Goal: Task Accomplishment & Management: Manage account settings

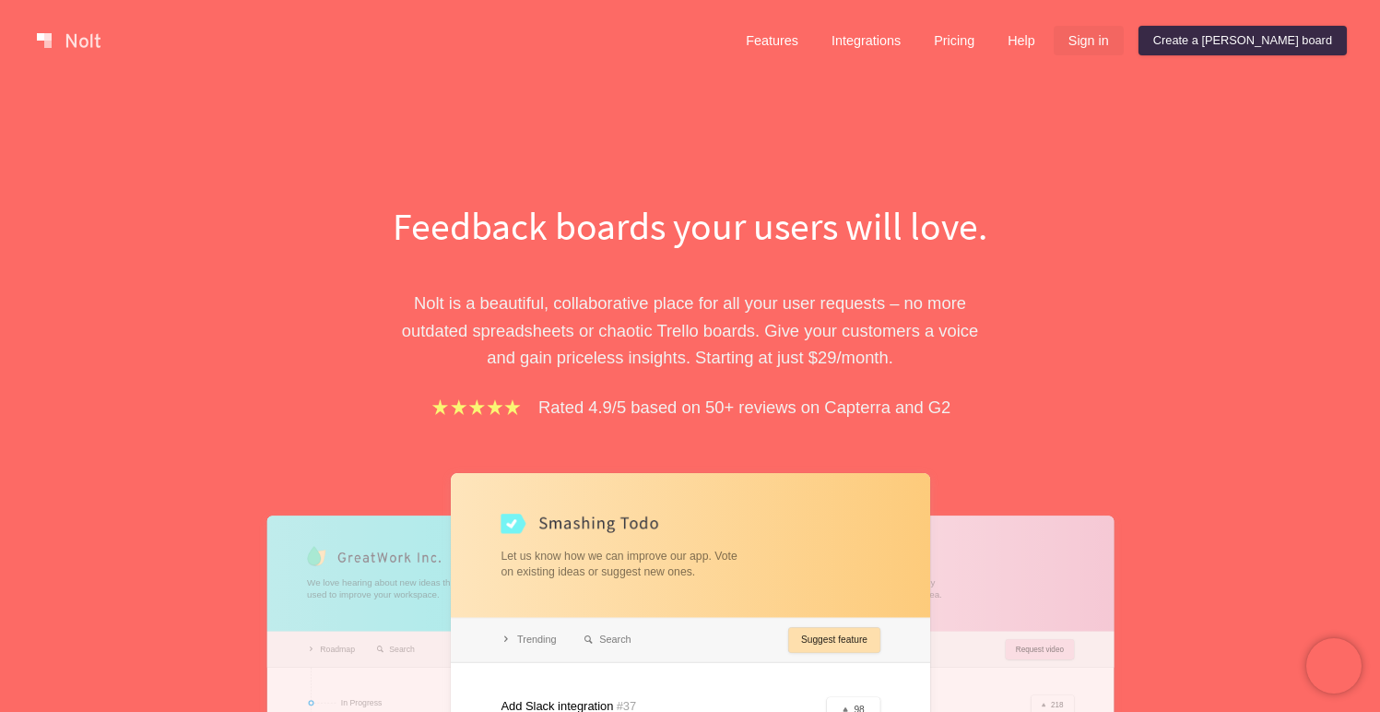
click at [1124, 37] on link "Sign in" at bounding box center [1089, 40] width 70 height 29
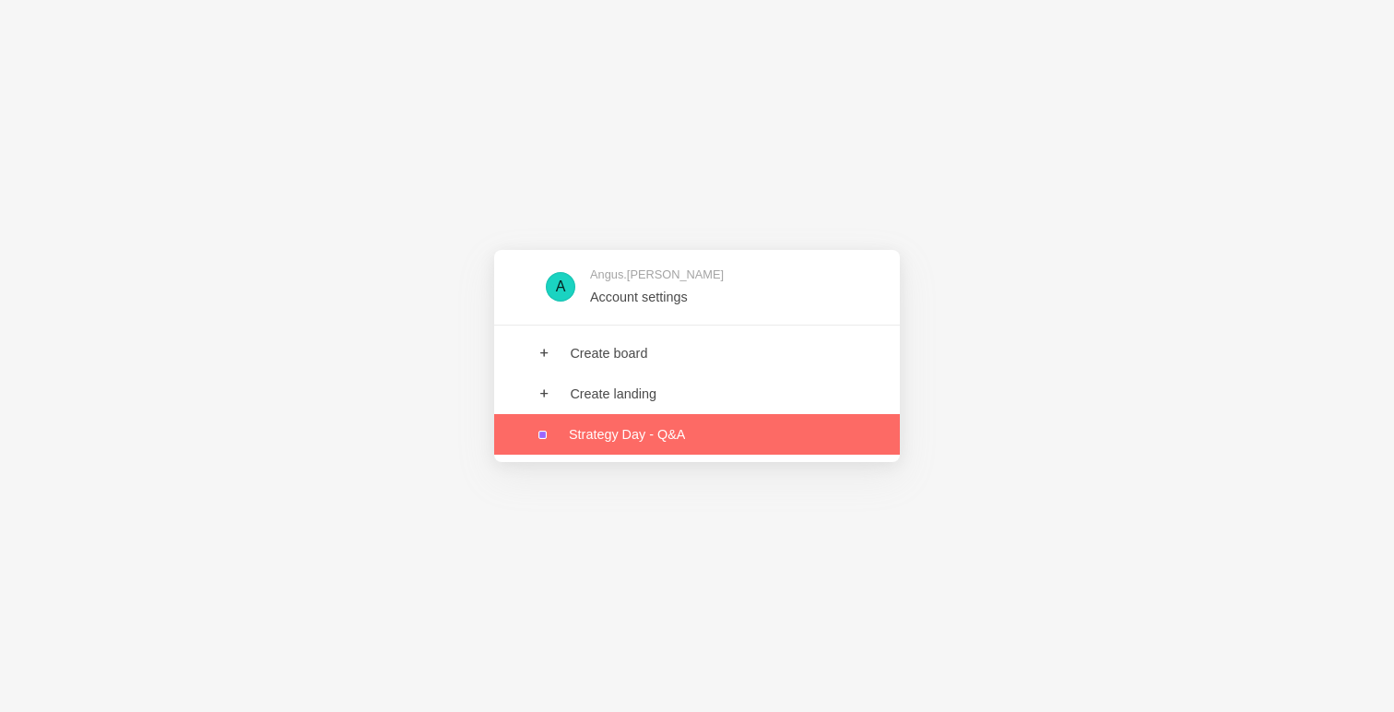
click at [639, 451] on link at bounding box center [697, 434] width 406 height 41
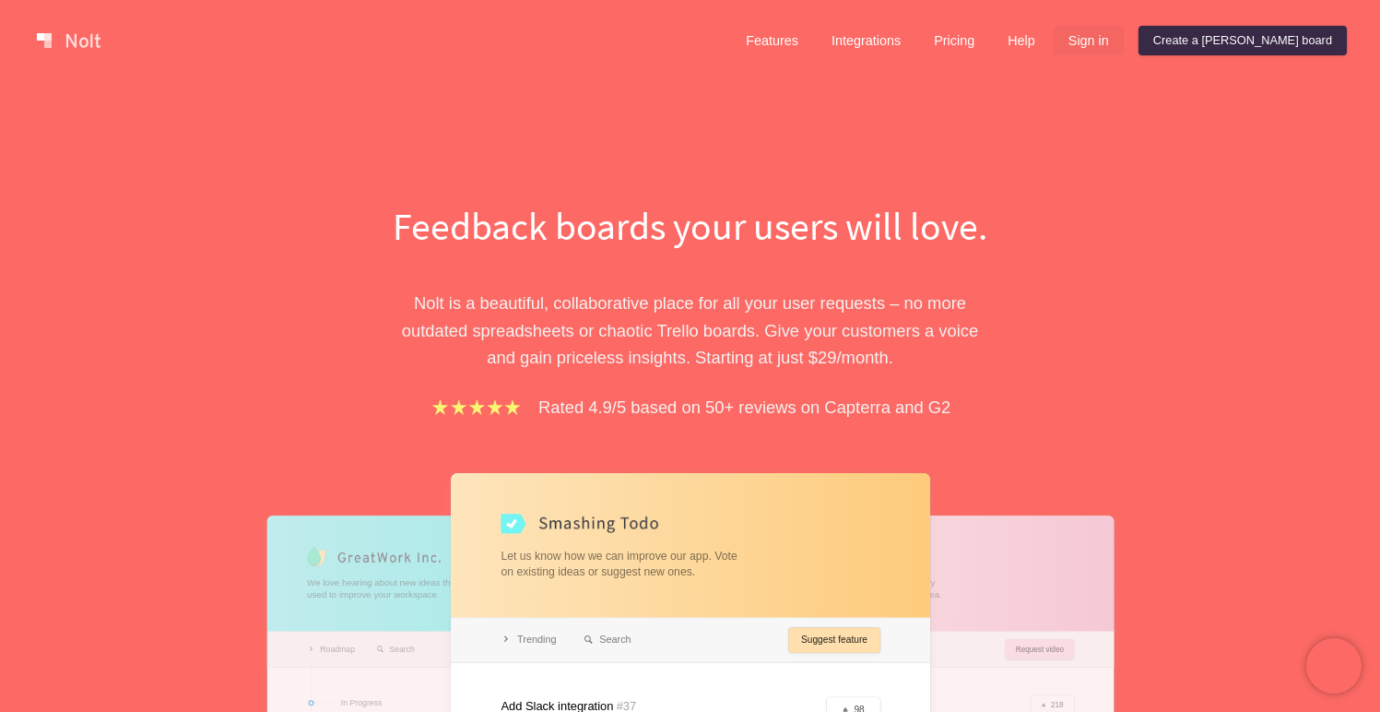
click at [1124, 33] on link "Sign in" at bounding box center [1089, 40] width 70 height 29
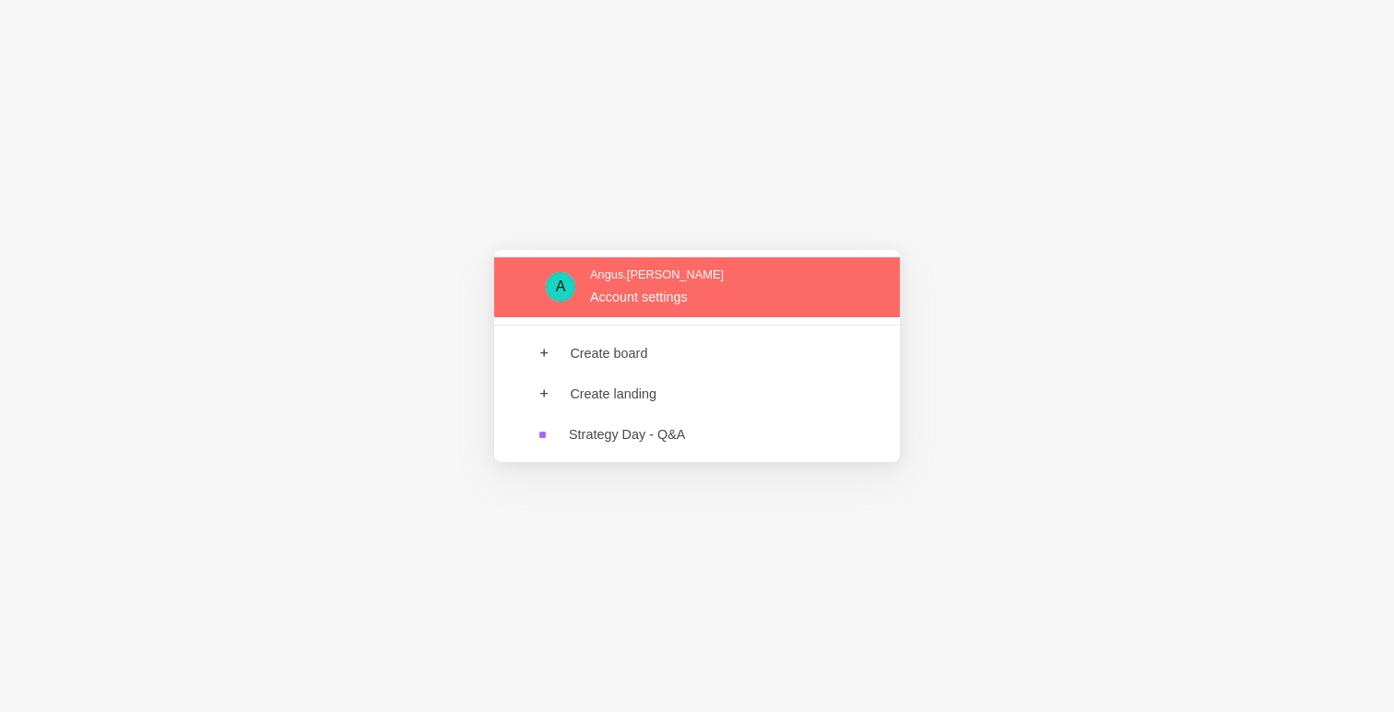
click at [655, 302] on link at bounding box center [697, 287] width 406 height 60
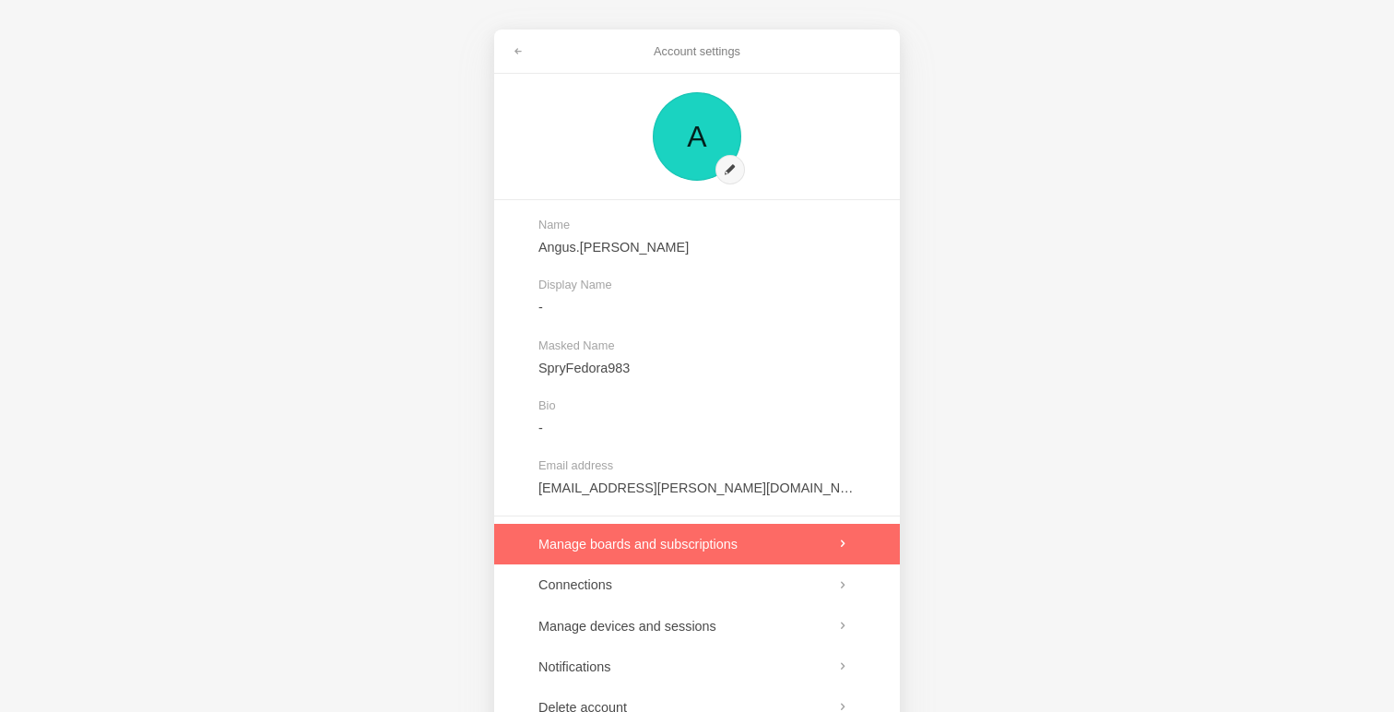
click at [743, 557] on link at bounding box center [697, 544] width 406 height 41
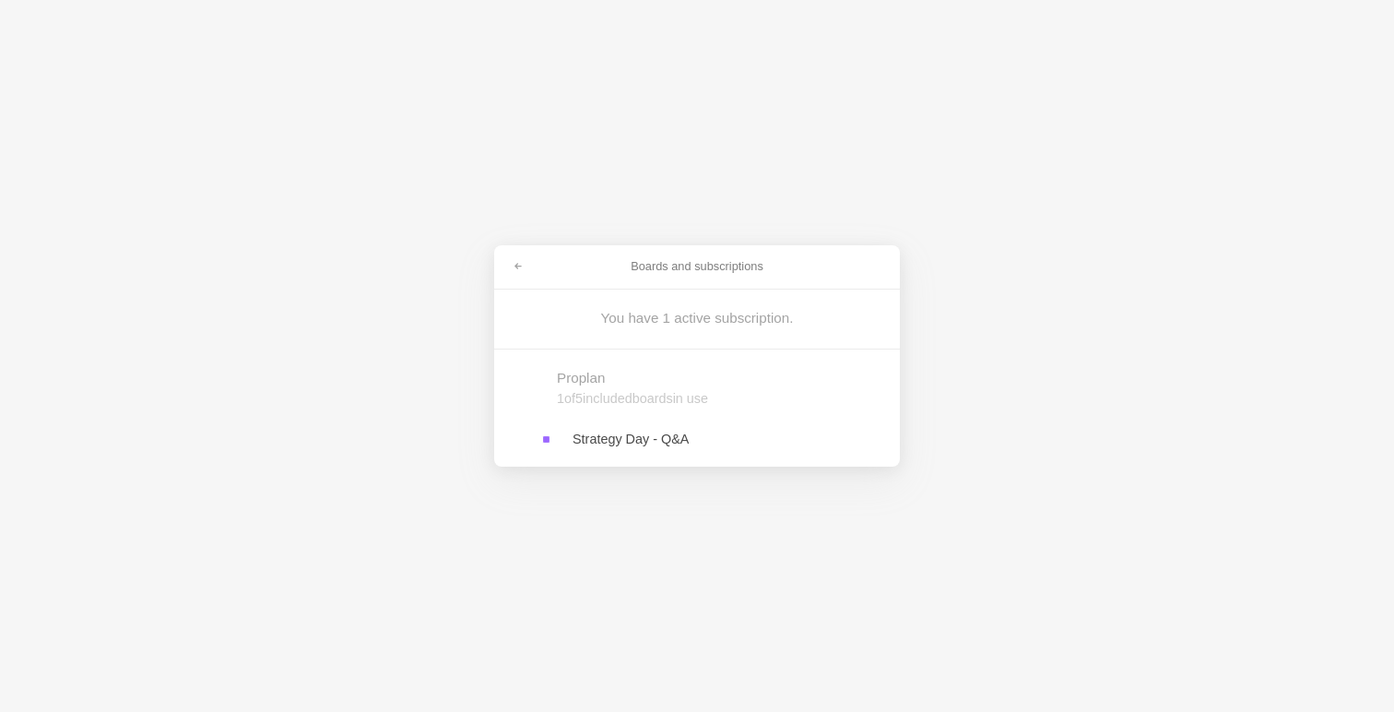
click at [615, 381] on div "Pro plan" at bounding box center [697, 377] width 280 height 19
click at [583, 383] on div "Pro plan" at bounding box center [697, 377] width 280 height 19
click at [679, 397] on div "1 of 5 included boards in use" at bounding box center [728, 398] width 343 height 18
drag, startPoint x: 584, startPoint y: 313, endPoint x: 631, endPoint y: 313, distance: 47.0
click at [584, 313] on div "You have 1 active subscription." at bounding box center [697, 317] width 280 height 19
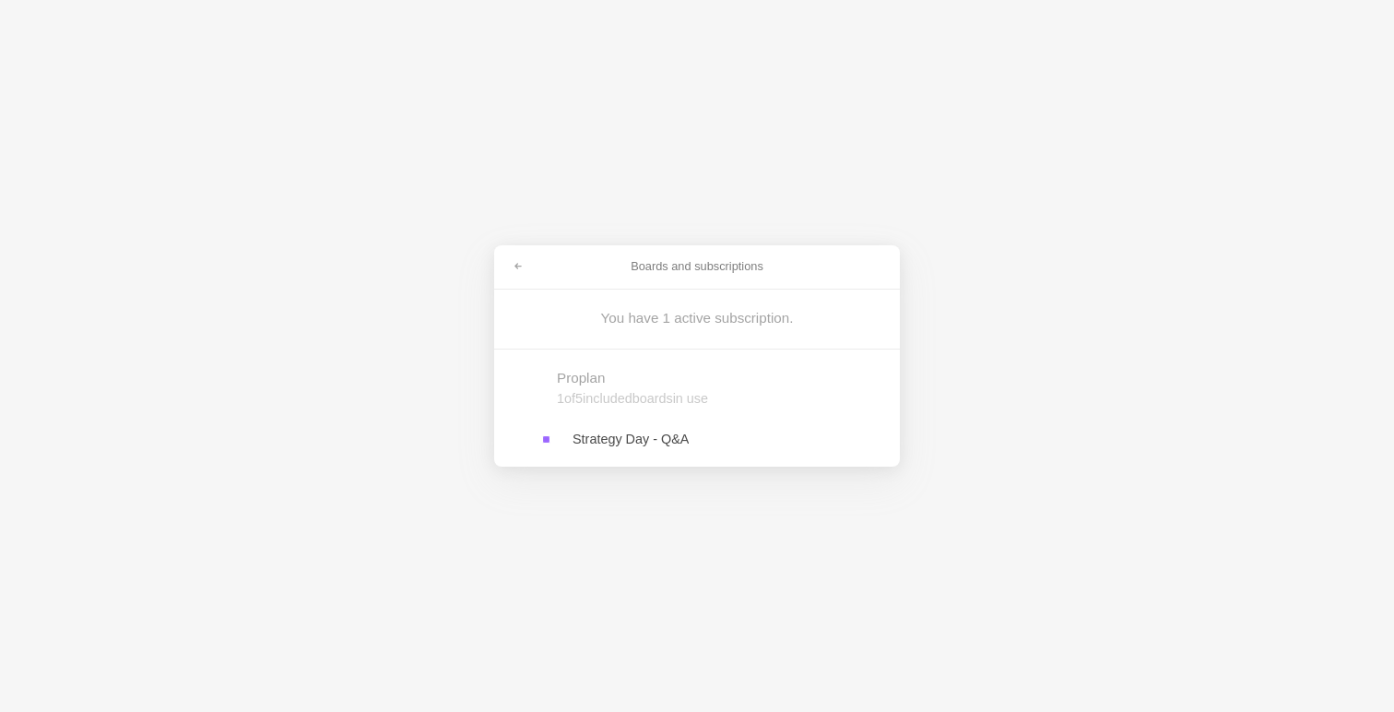
click at [685, 312] on div "You have 1 active subscription." at bounding box center [697, 317] width 280 height 19
click at [516, 266] on span at bounding box center [518, 266] width 11 height 11
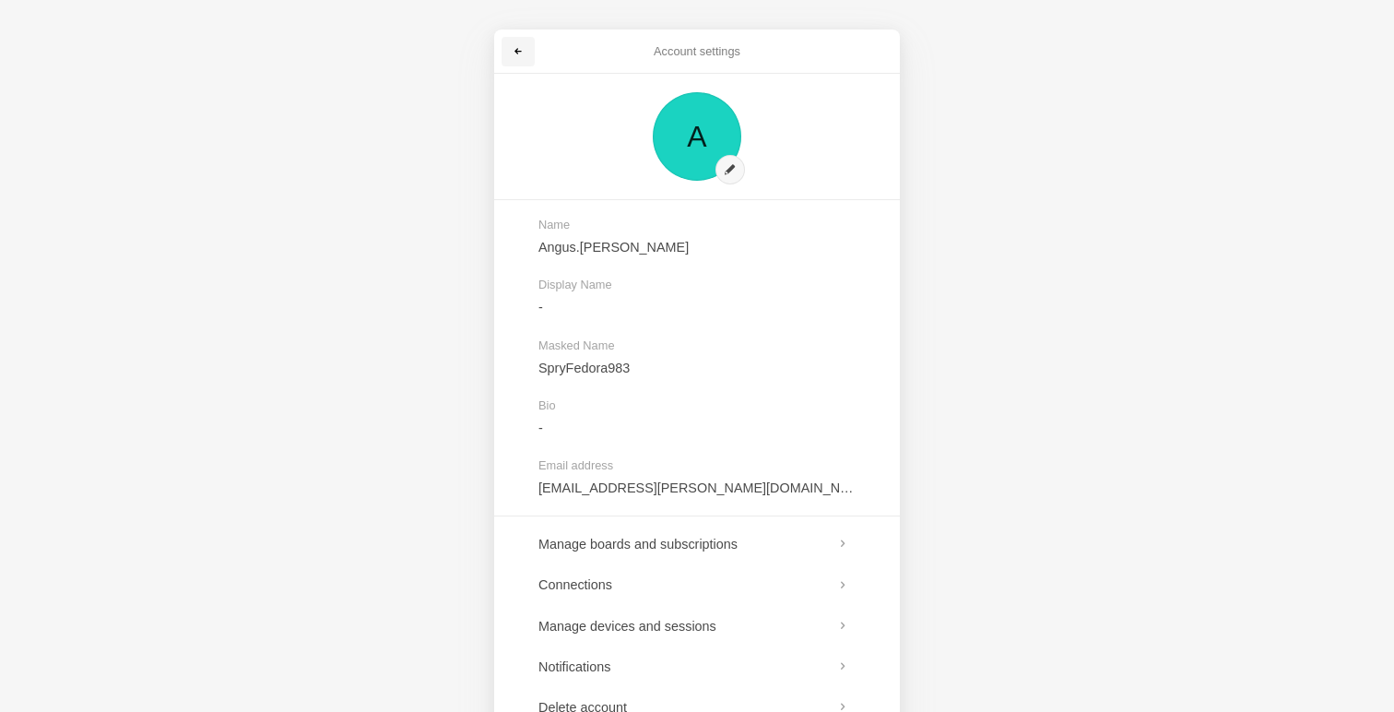
click at [531, 46] on link at bounding box center [517, 51] width 33 height 29
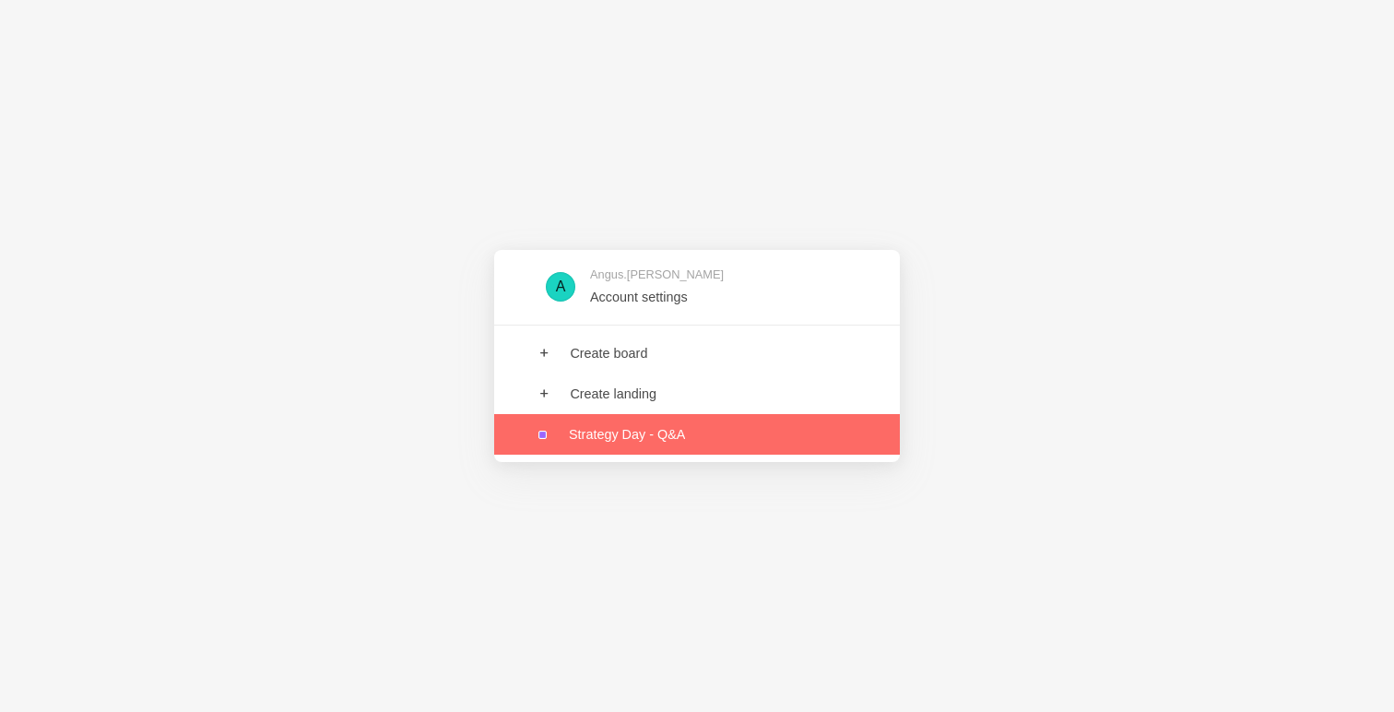
click at [645, 428] on link at bounding box center [697, 434] width 406 height 41
